Goal: Information Seeking & Learning: Learn about a topic

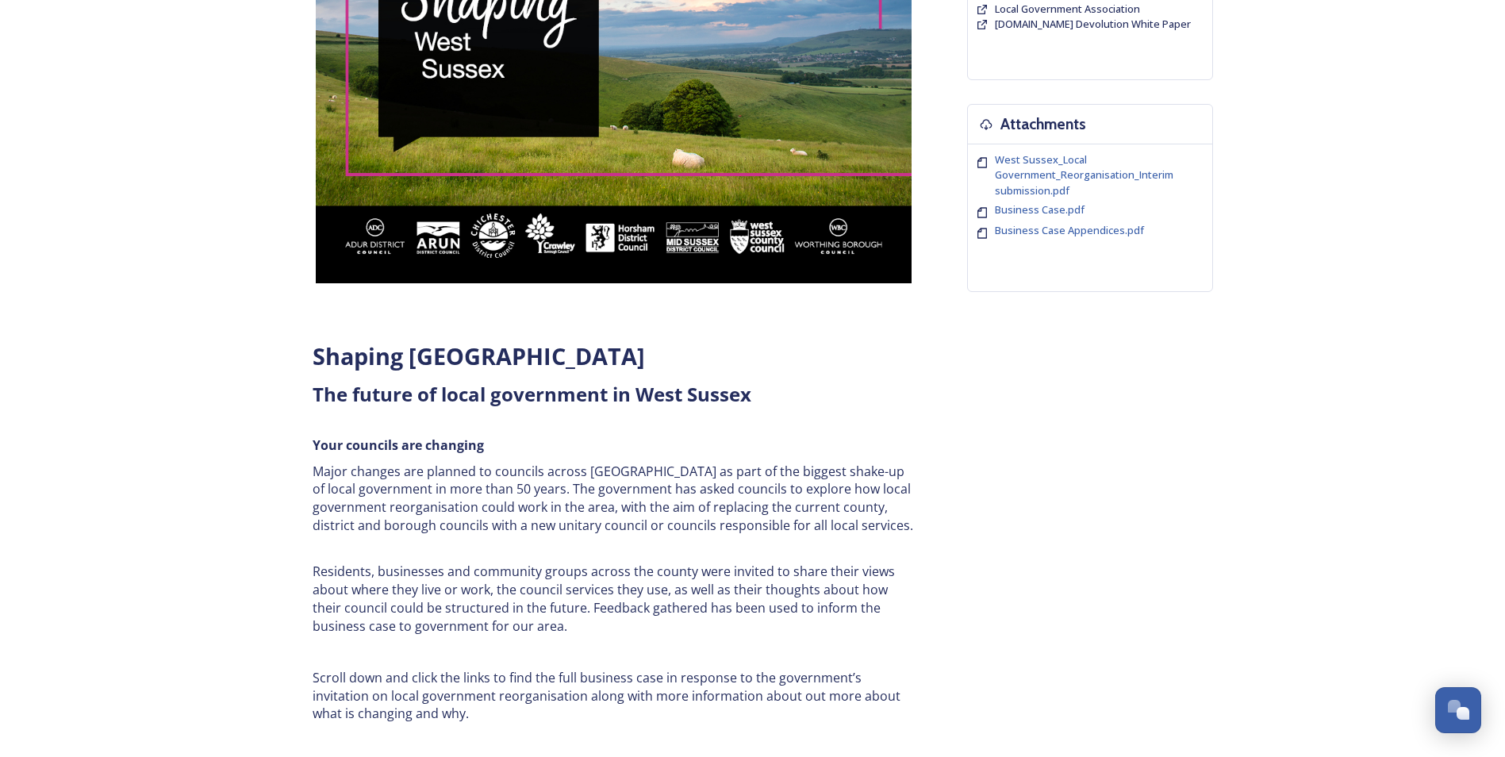
scroll to position [317, 0]
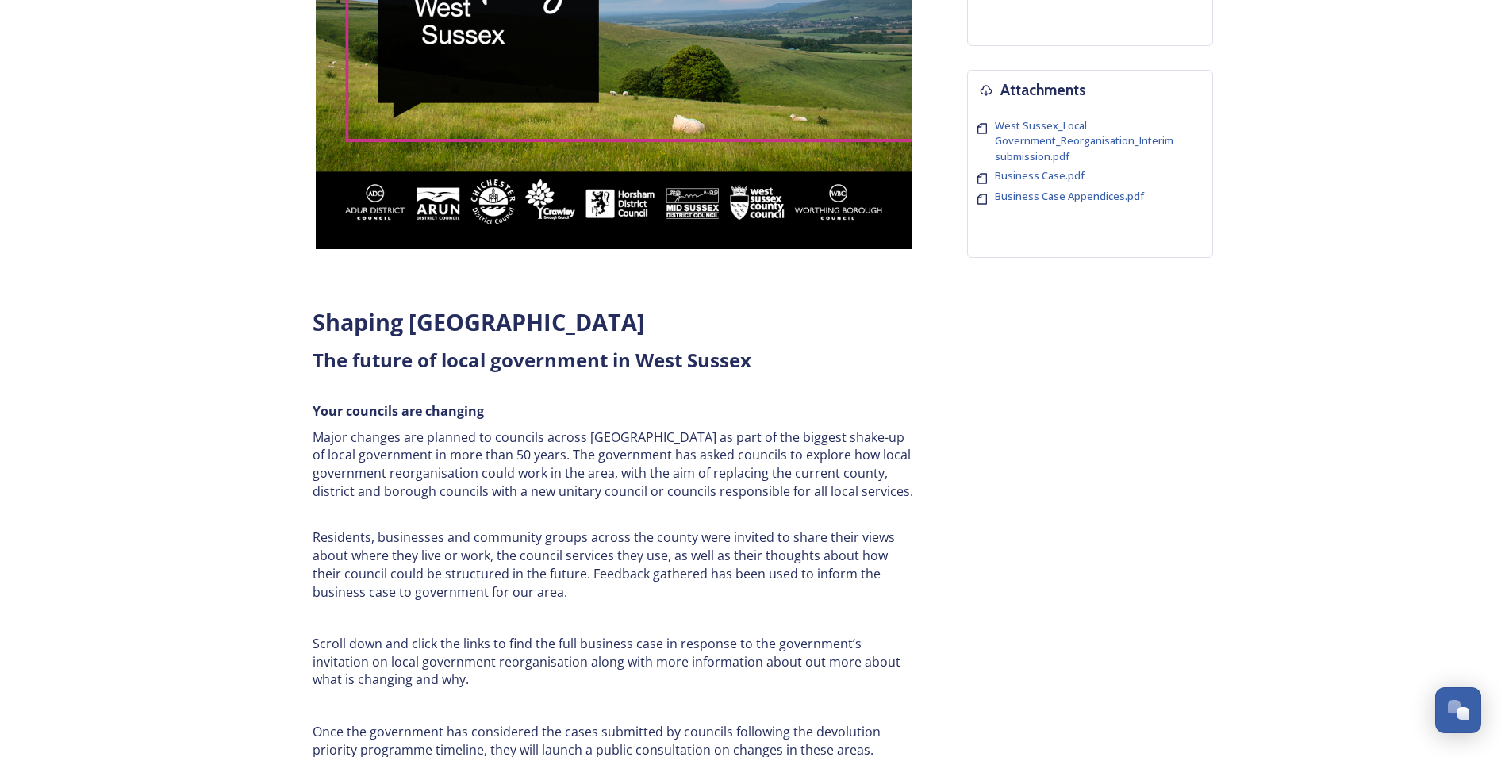
click at [532, 479] on p "Major changes are planned to councils across [GEOGRAPHIC_DATA] as part of the b…" at bounding box center [614, 464] width 603 height 72
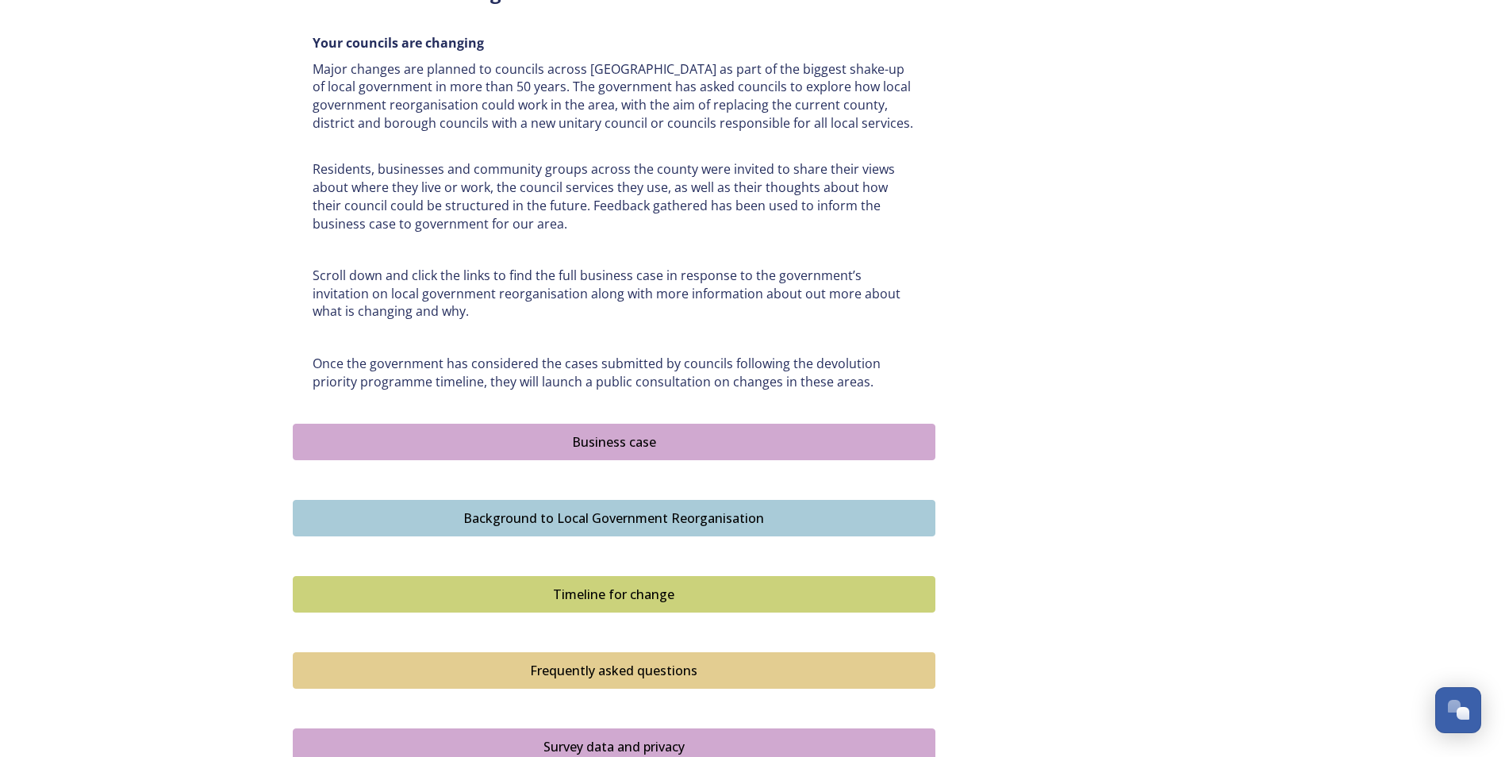
scroll to position [714, 0]
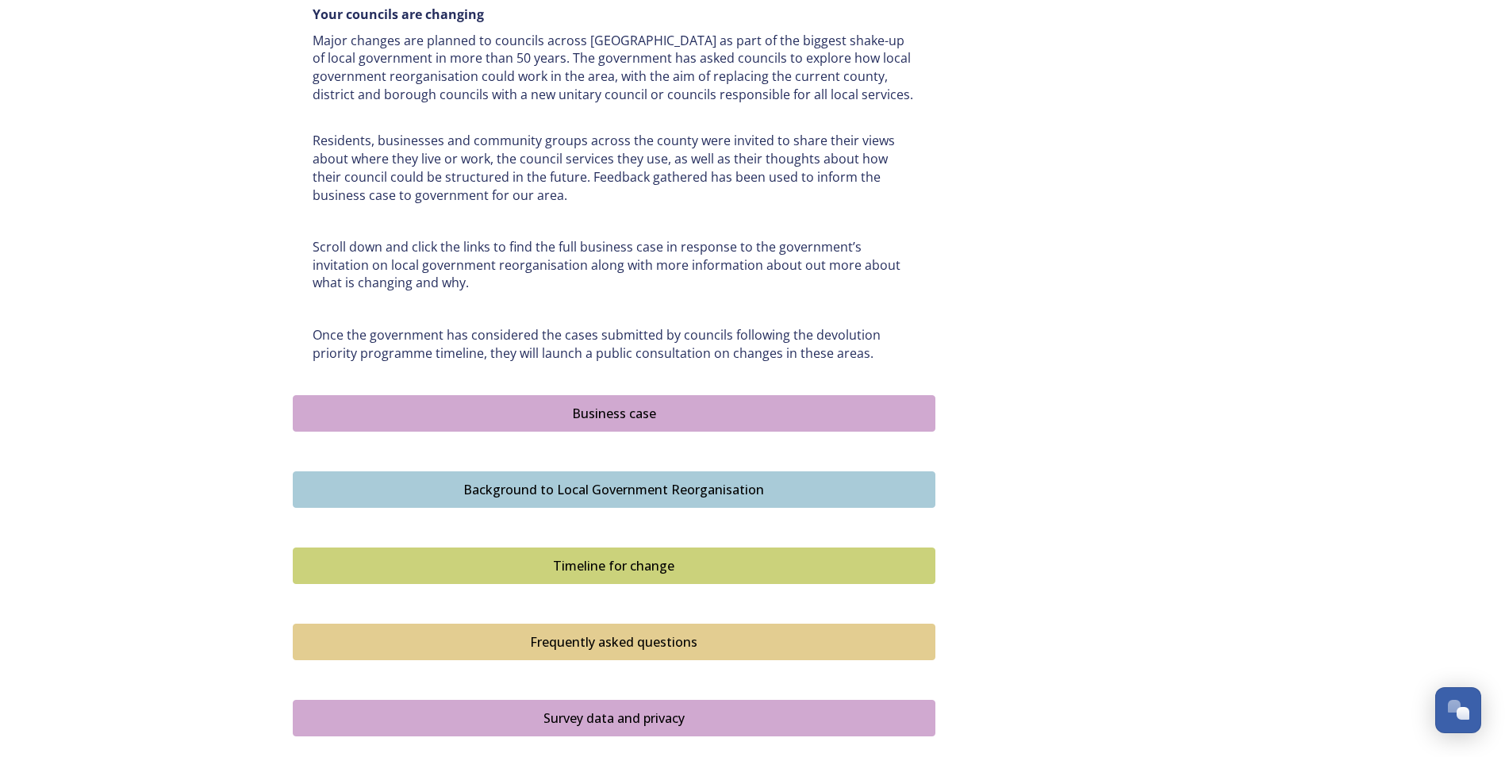
click at [580, 415] on div "Business case" at bounding box center [614, 413] width 625 height 19
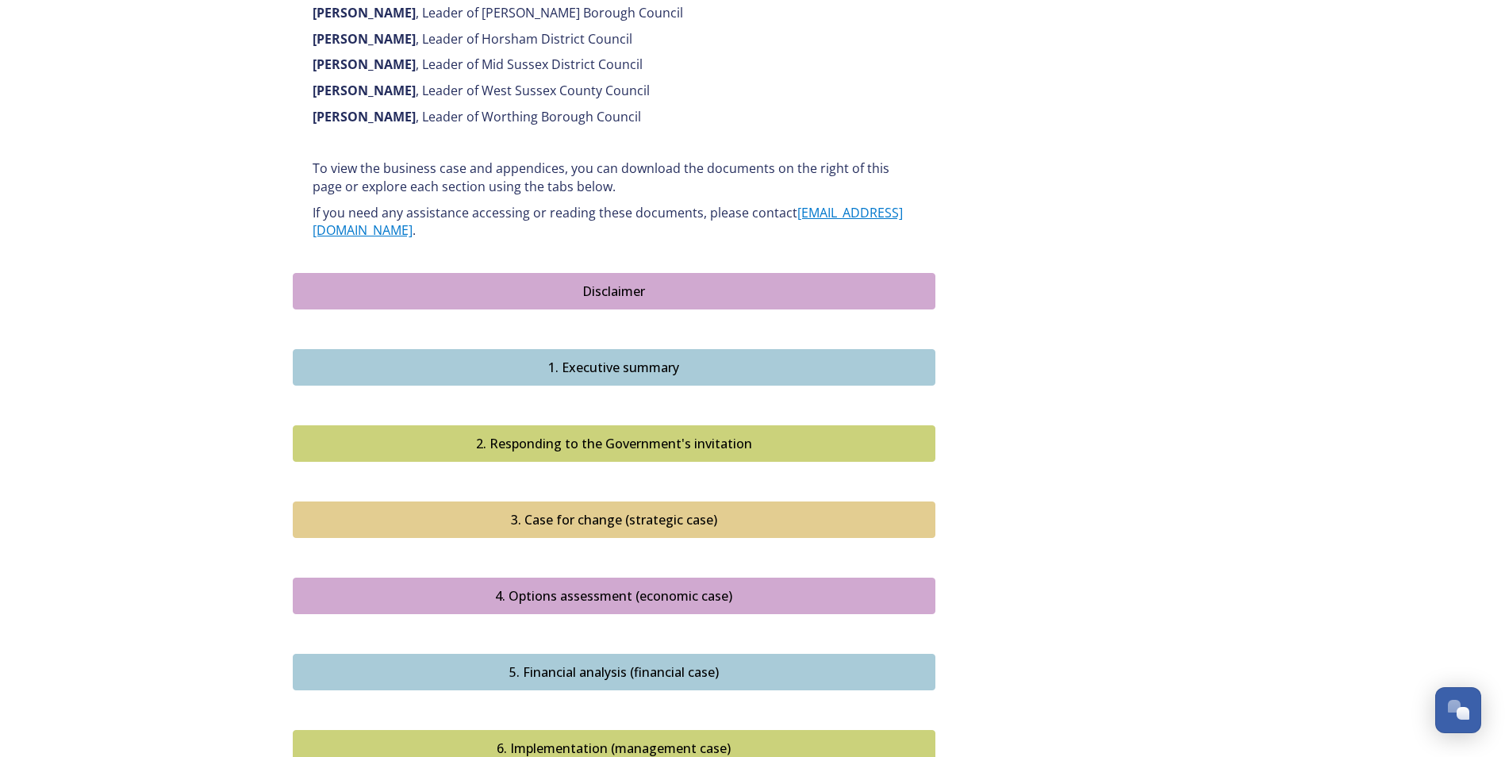
scroll to position [1269, 0]
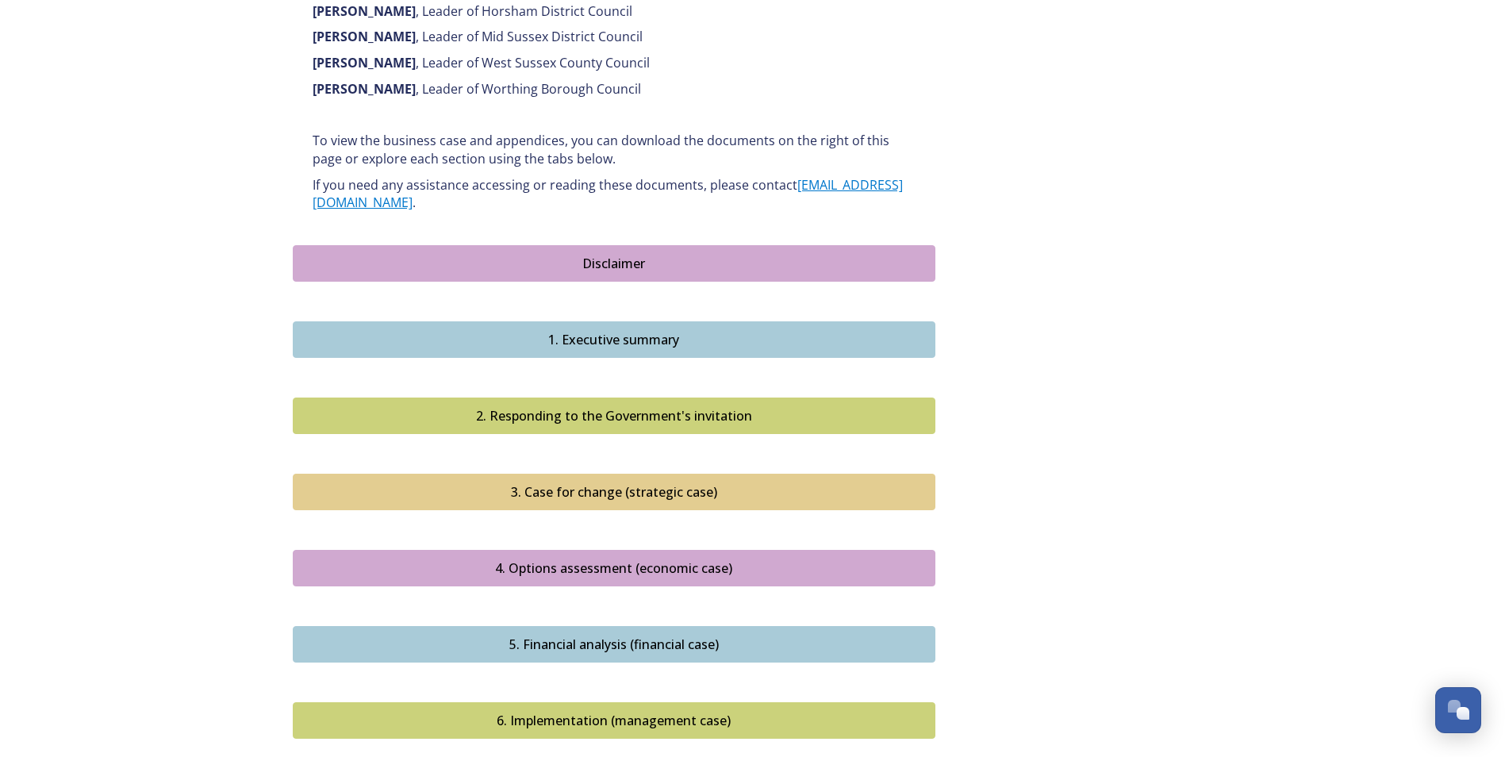
click at [611, 321] on button "1. Executive summary" at bounding box center [614, 339] width 643 height 36
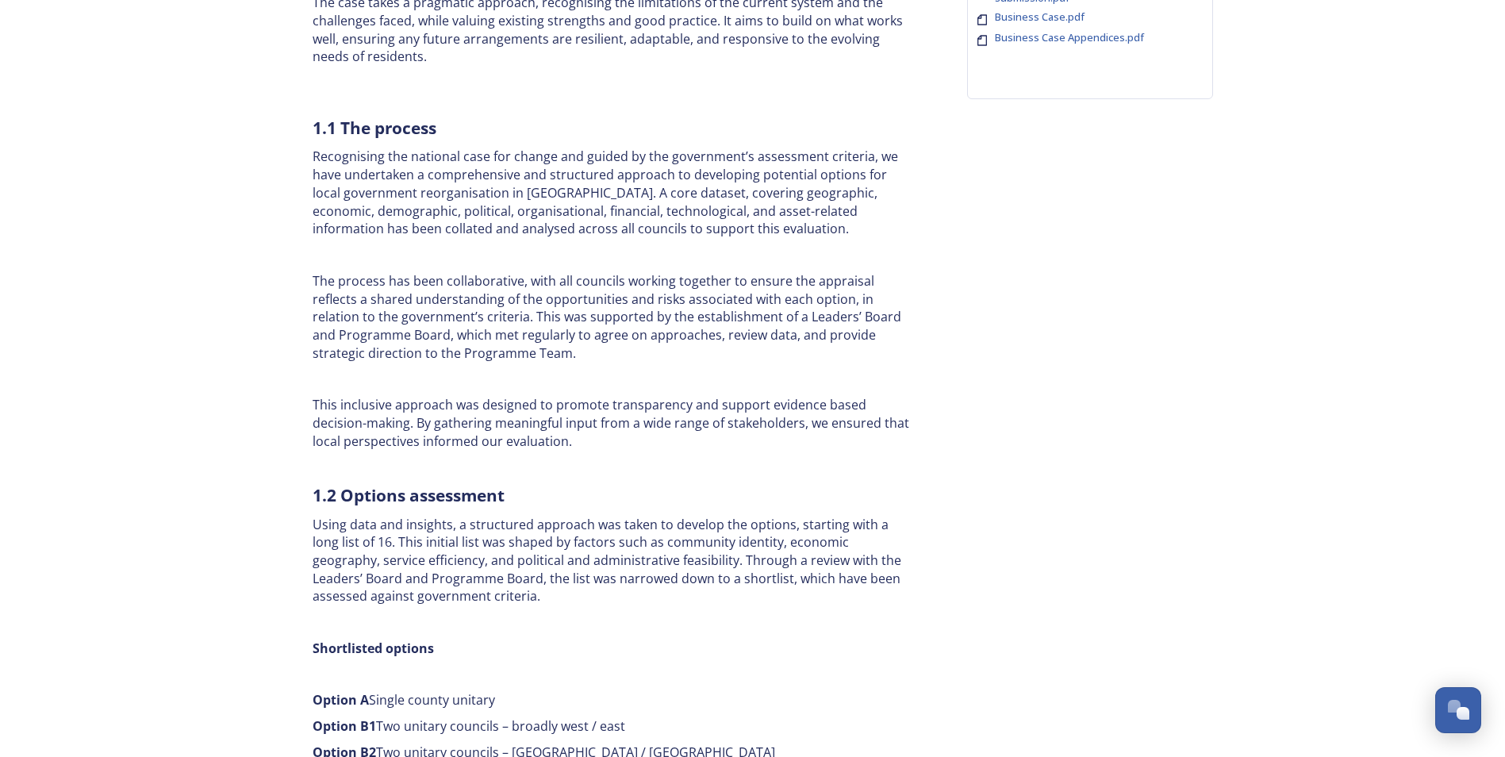
scroll to position [555, 0]
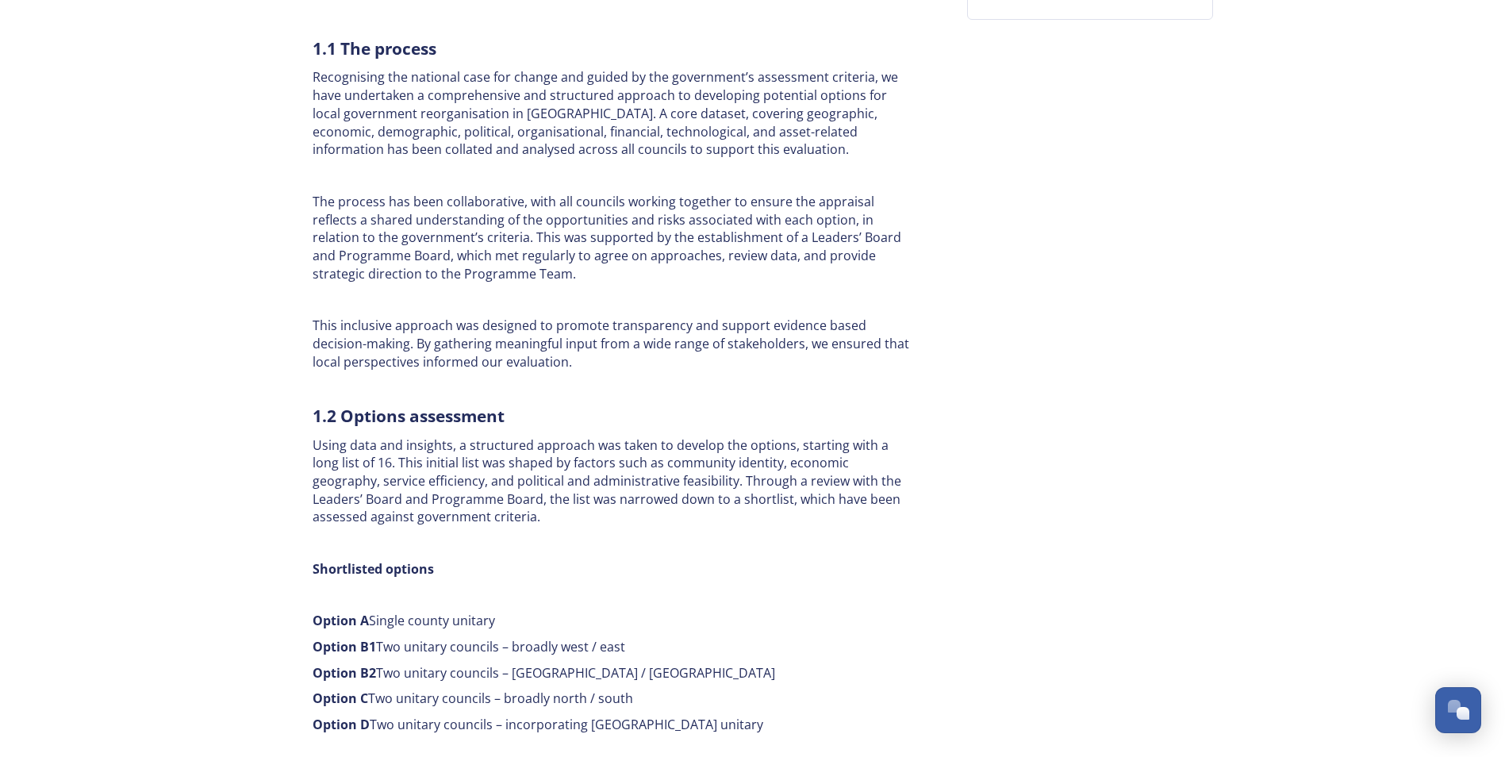
click at [574, 540] on p at bounding box center [614, 543] width 603 height 18
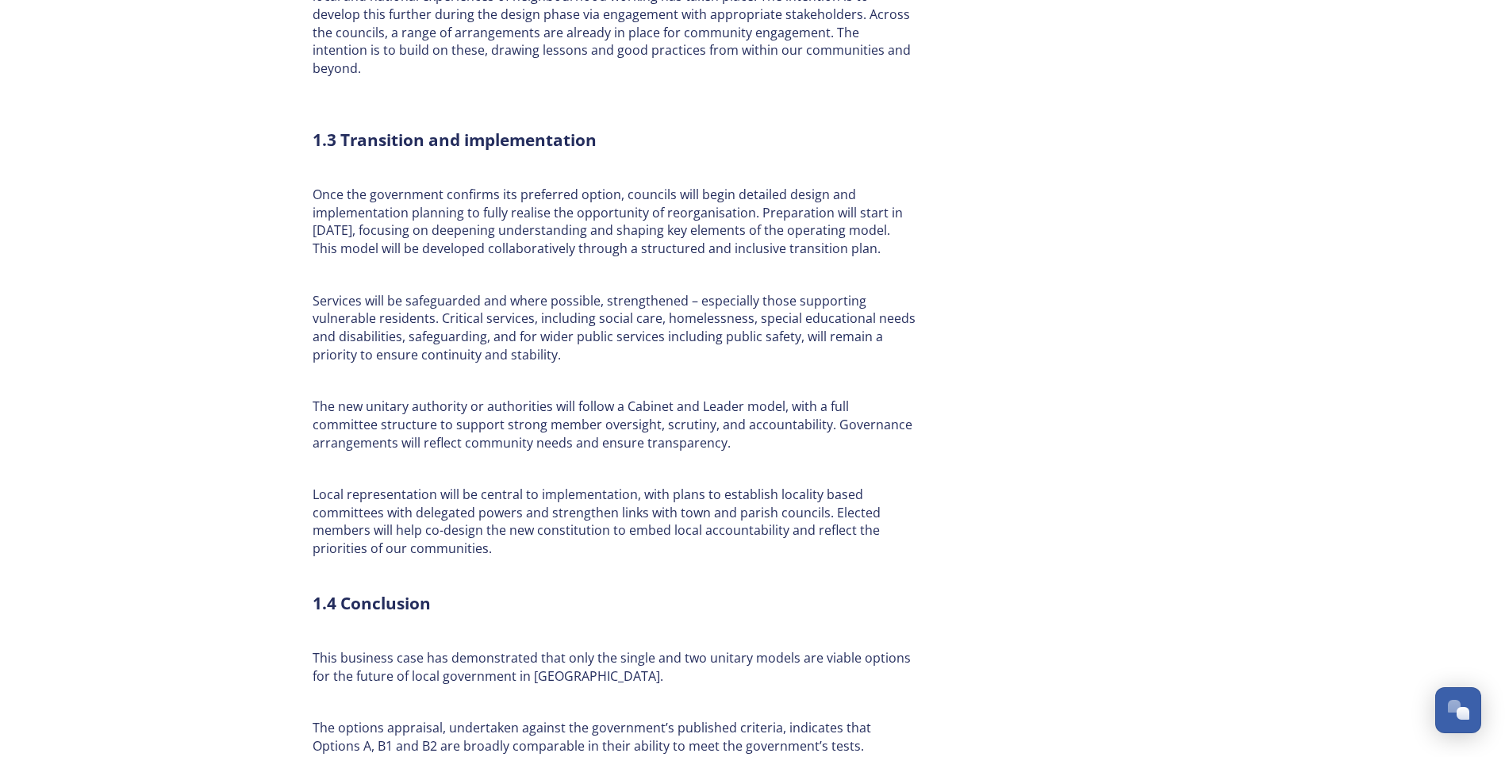
scroll to position [3253, 0]
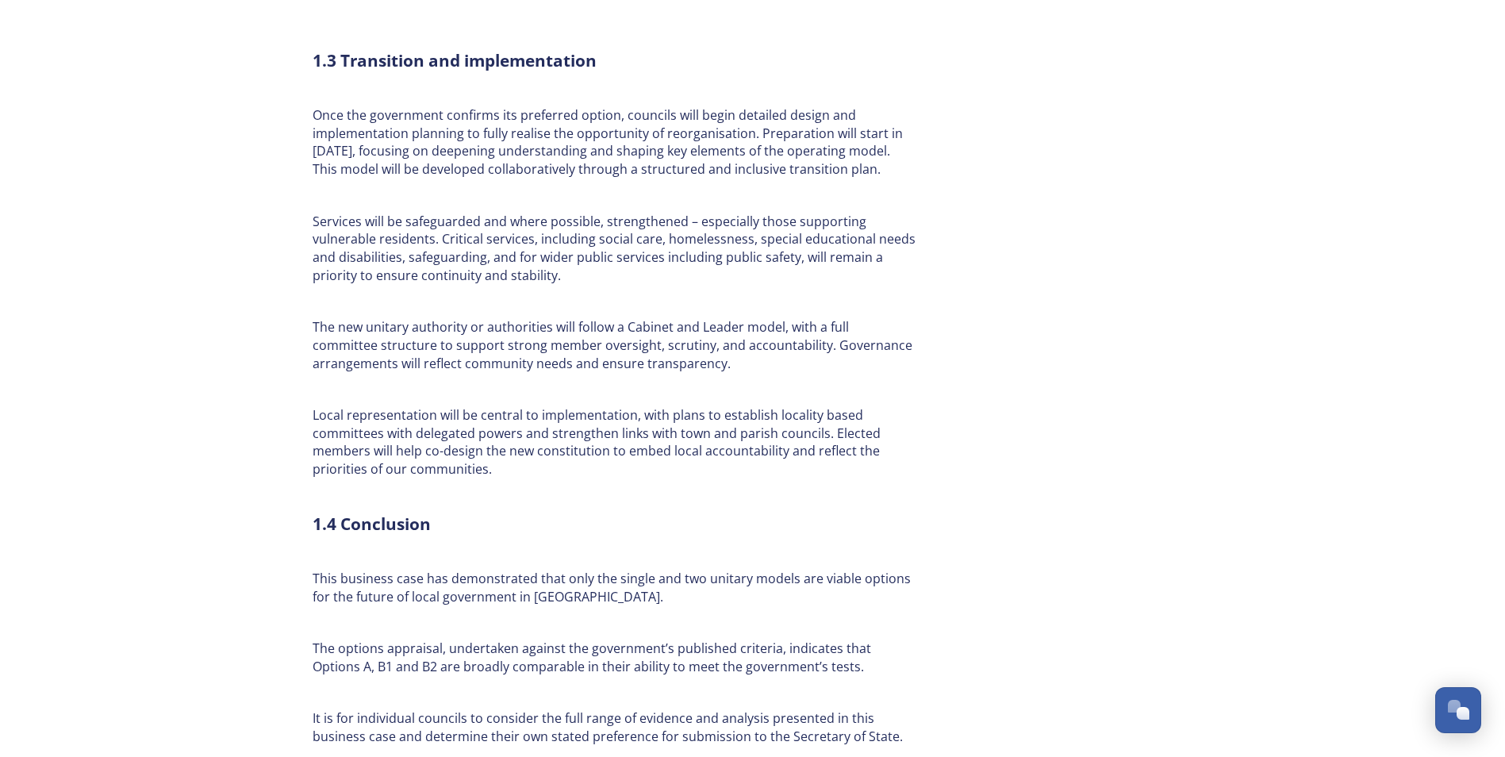
click at [659, 486] on p at bounding box center [614, 495] width 603 height 18
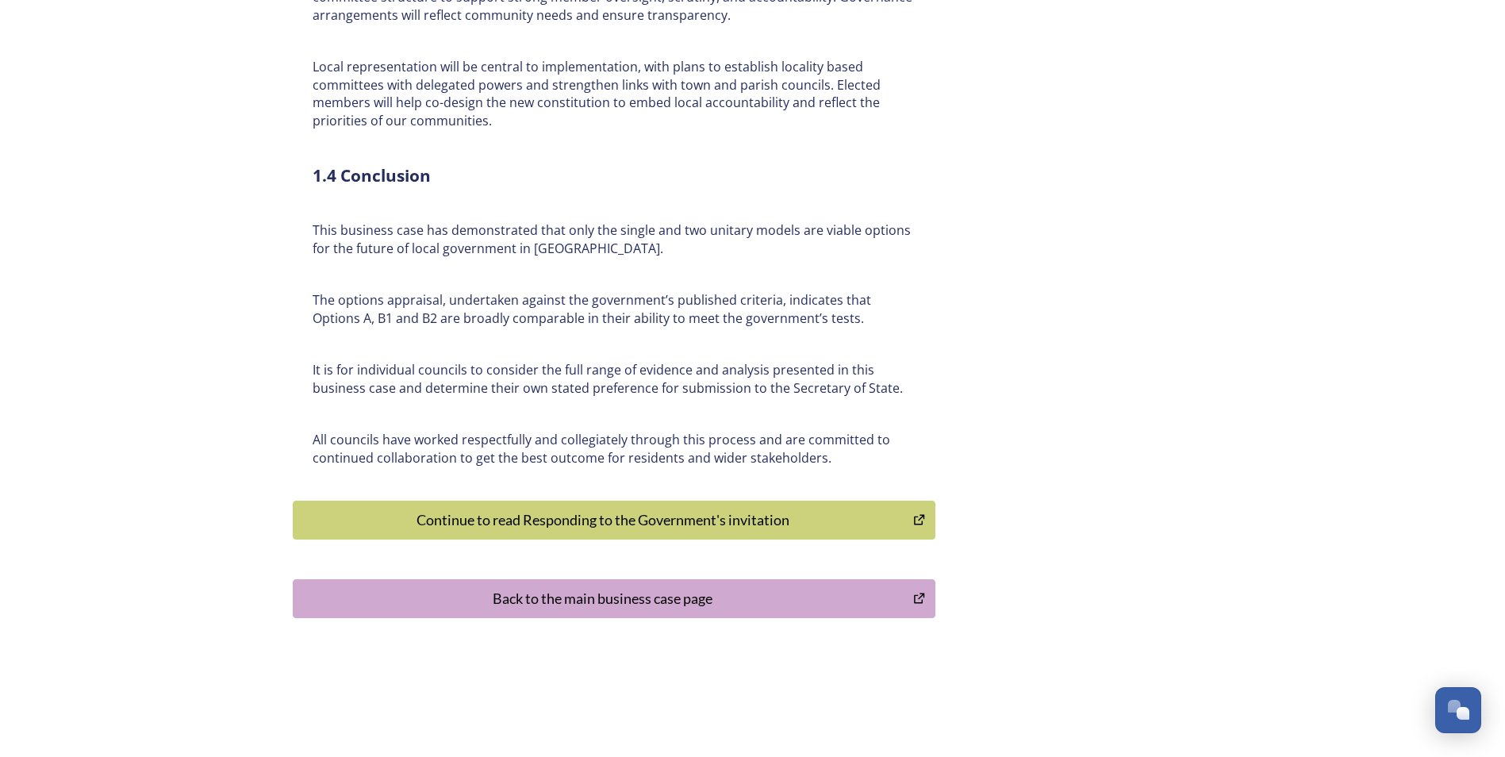
scroll to position [3619, 0]
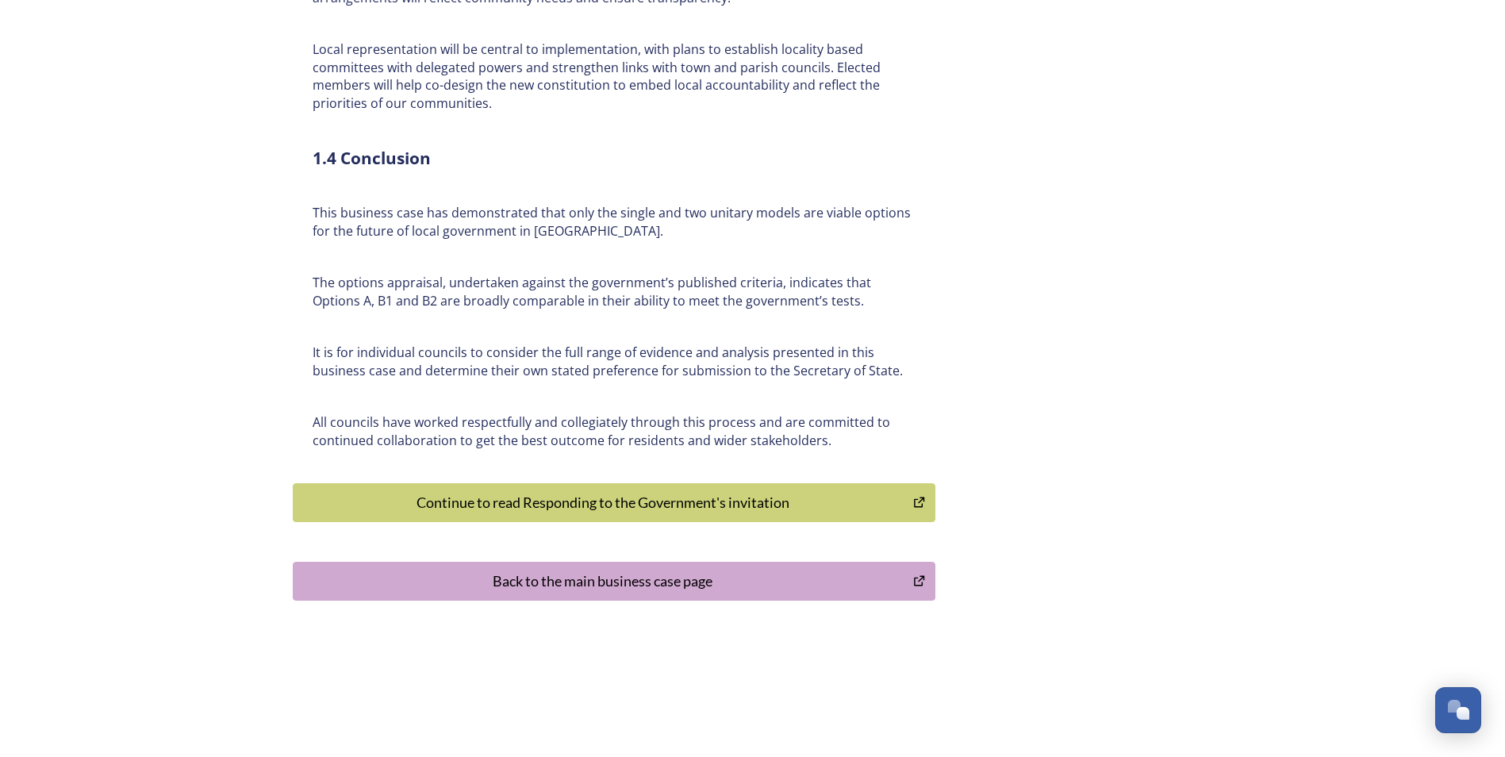
click at [567, 570] on div "Back to the main business case page" at bounding box center [604, 580] width 604 height 21
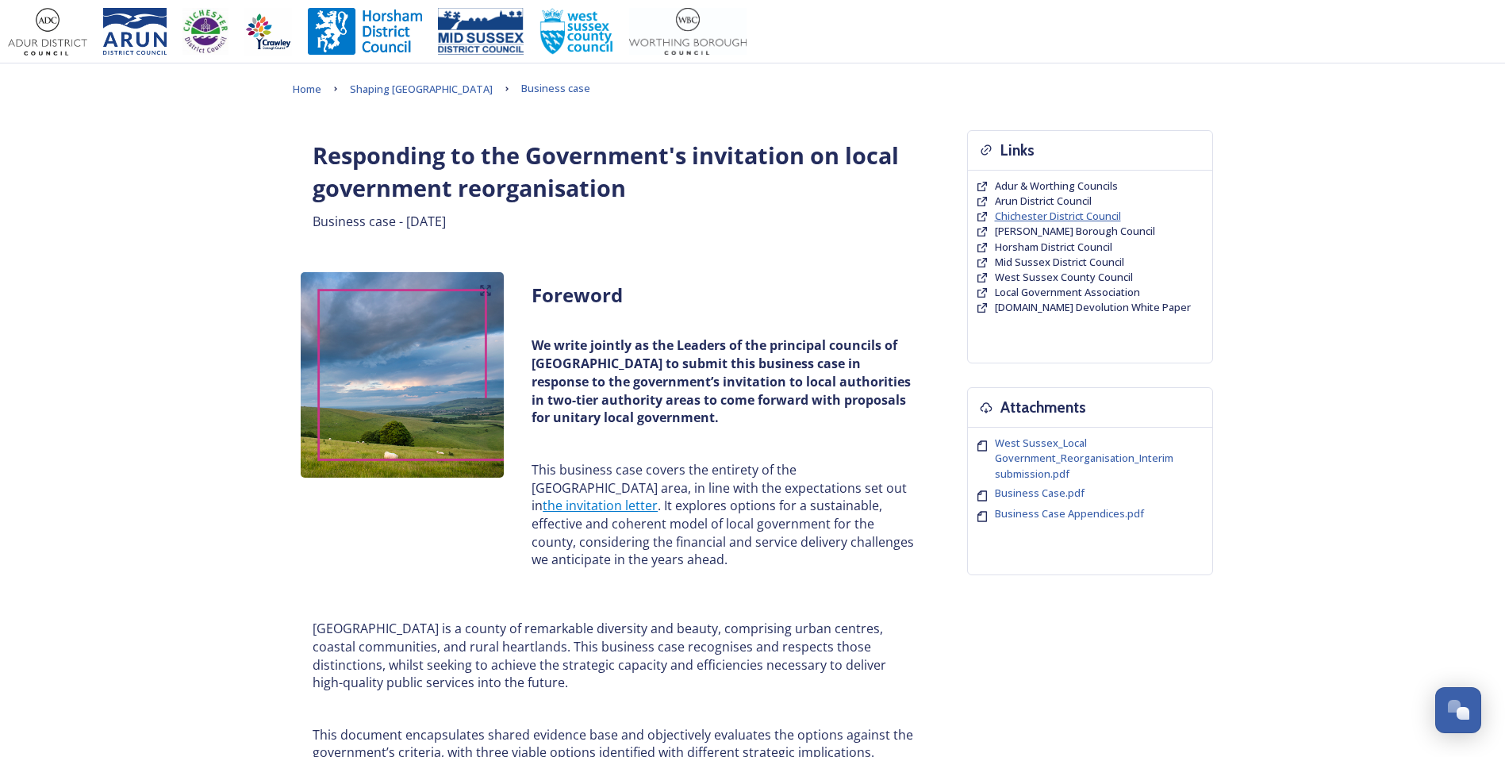
click at [1018, 217] on span "Chichester District Council" at bounding box center [1058, 216] width 126 height 14
